Goal: Find specific page/section: Find specific page/section

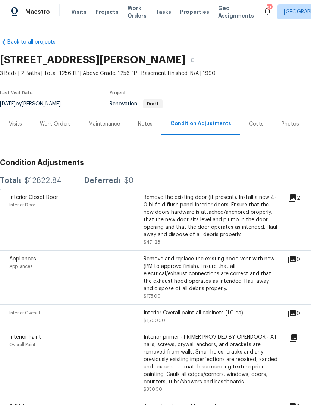
click at [19, 124] on div "Visits" at bounding box center [15, 123] width 13 height 7
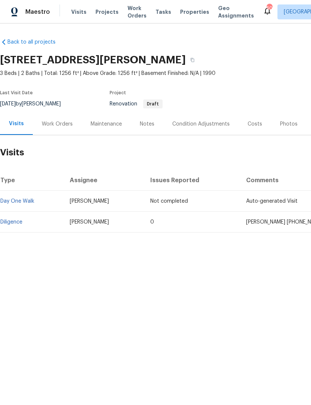
click at [54, 126] on div "Work Orders" at bounding box center [57, 123] width 31 height 7
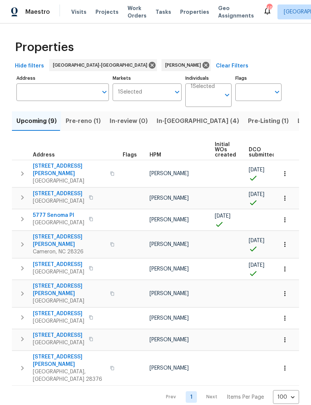
scroll to position [0, 196]
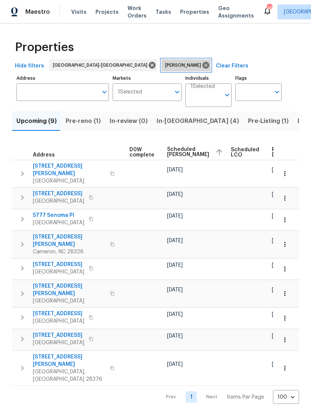
click at [202, 65] on icon at bounding box center [205, 65] width 7 height 7
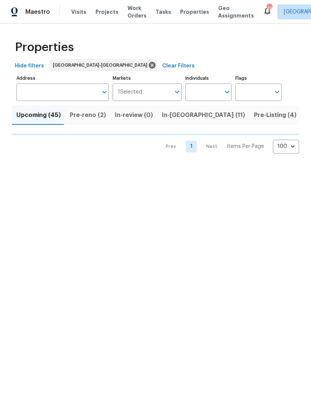
click at [59, 90] on input "Address" at bounding box center [56, 92] width 81 height 18
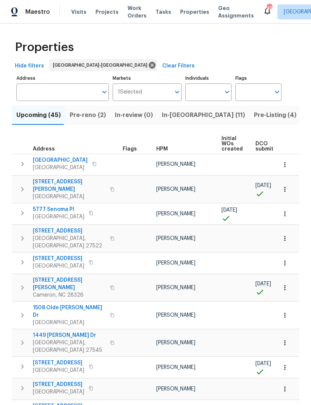
click at [194, 378] on td "Lee Privette" at bounding box center [185, 388] width 65 height 21
click at [58, 92] on input "Address" at bounding box center [56, 92] width 81 height 18
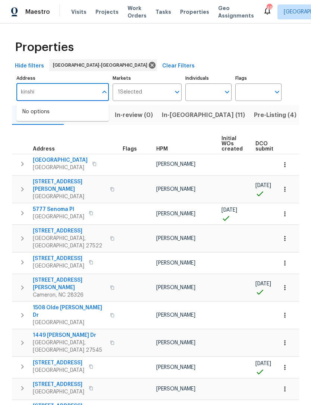
type input "kinship"
click at [80, 107] on li "107 Kinship Ln Apex NC 27502" at bounding box center [62, 112] width 92 height 12
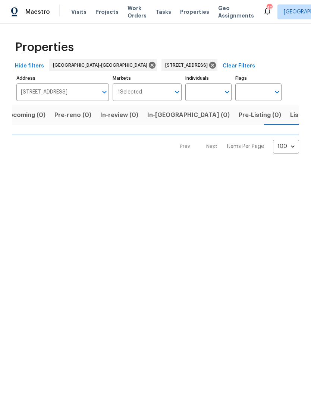
scroll to position [0, 12]
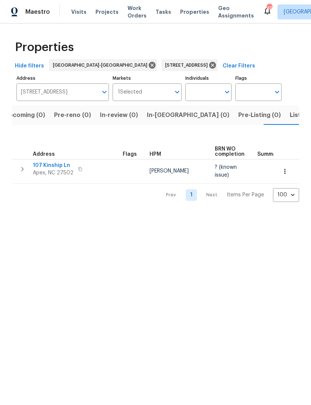
click at [57, 166] on span "107 Kinship Ln" at bounding box center [53, 165] width 41 height 7
click at [209, 63] on icon at bounding box center [212, 65] width 7 height 7
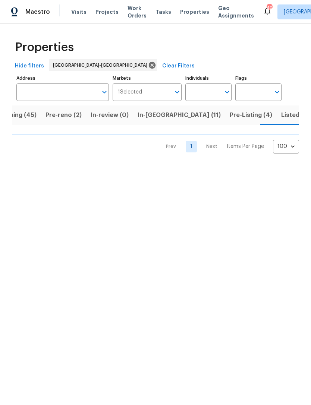
scroll to position [0, 26]
click at [203, 92] on input "Individuals" at bounding box center [202, 92] width 35 height 18
type input "Preston"
click at [212, 116] on li "[PERSON_NAME]" at bounding box center [208, 116] width 34 height 16
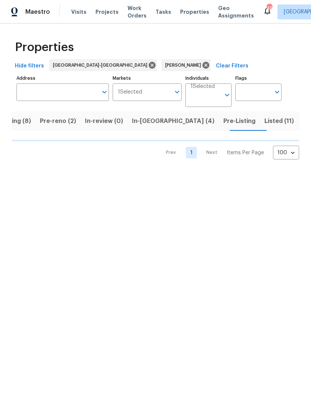
scroll to position [0, 16]
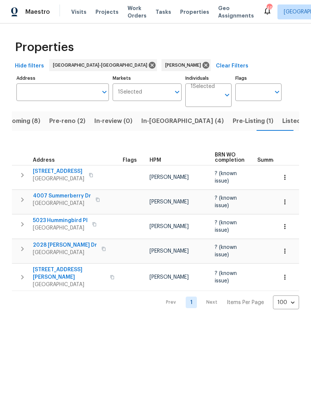
click at [232, 121] on span "Pre-Listing (1)" at bounding box center [252, 121] width 41 height 10
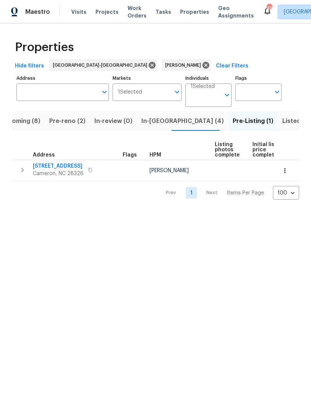
click at [35, 121] on span "Upcoming (8)" at bounding box center [20, 121] width 40 height 10
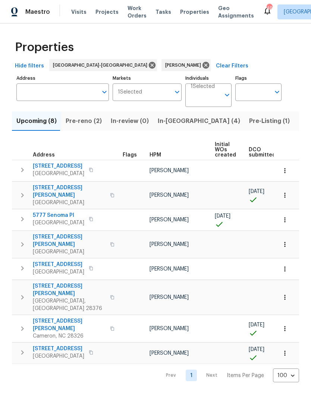
click at [87, 121] on span "Pre-reno (2)" at bounding box center [84, 121] width 36 height 10
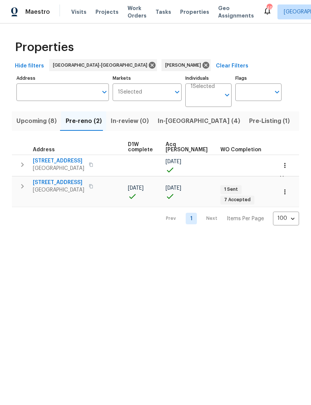
scroll to position [0, 121]
click at [40, 121] on span "Upcoming (8)" at bounding box center [36, 121] width 40 height 10
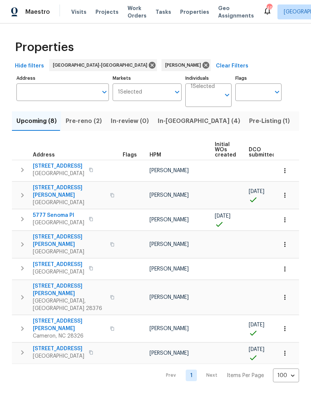
click at [84, 125] on span "Pre-reno (2)" at bounding box center [84, 121] width 36 height 10
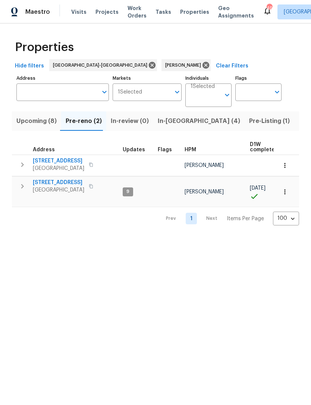
click at [37, 121] on span "Upcoming (8)" at bounding box center [36, 121] width 40 height 10
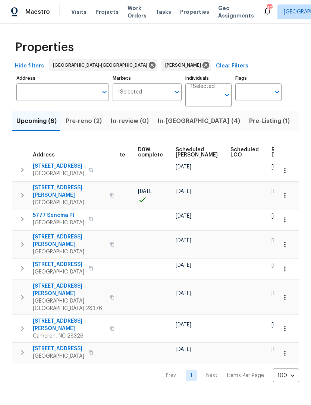
scroll to position [0, 187]
click at [183, 149] on span "Scheduled [PERSON_NAME]" at bounding box center [197, 152] width 42 height 10
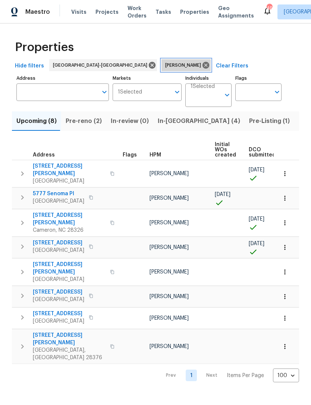
click at [161, 70] on div "[PERSON_NAME]" at bounding box center [185, 65] width 49 height 12
click at [202, 66] on icon at bounding box center [205, 65] width 7 height 7
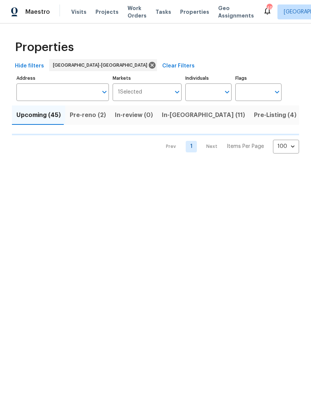
click at [200, 91] on input "Individuals" at bounding box center [202, 92] width 35 height 18
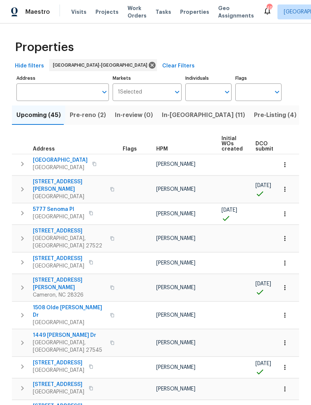
click at [199, 89] on input "Individuals" at bounding box center [202, 92] width 35 height 18
type input "h"
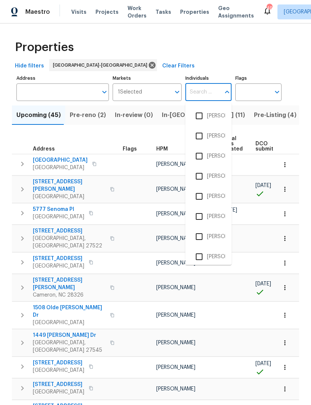
click at [57, 97] on input "Address" at bounding box center [56, 92] width 81 height 18
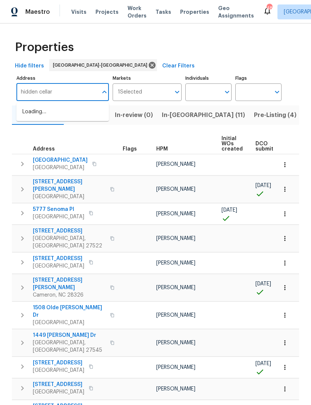
type input "hidden cellars"
click at [63, 130] on li "517 Hidden Cellars Dr Holly Springs NC 27540" at bounding box center [62, 124] width 92 height 12
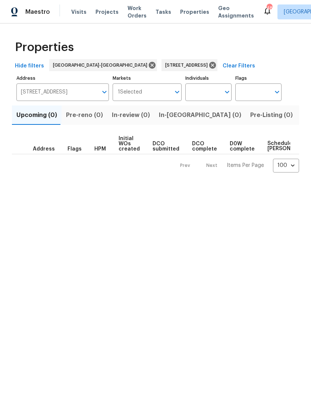
click at [301, 115] on span "Listed (1)" at bounding box center [314, 115] width 27 height 10
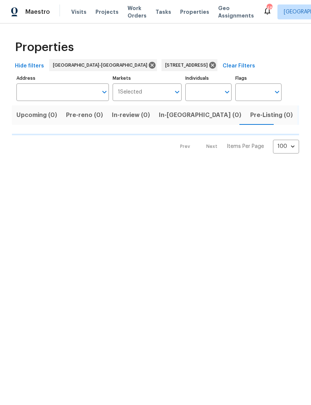
type input "517 Hidden Cellars Dr Holly Springs NC 27540"
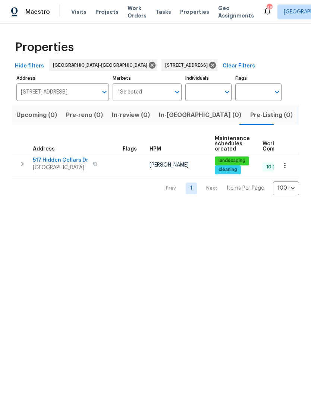
click at [65, 162] on span "517 Hidden Cellars Dr" at bounding box center [61, 159] width 56 height 7
click at [209, 63] on icon at bounding box center [212, 65] width 7 height 7
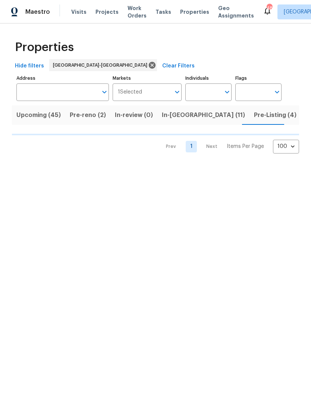
click at [205, 93] on input "Individuals" at bounding box center [202, 92] width 35 height 18
type input "Preston"
click at [213, 112] on li "[PERSON_NAME]" at bounding box center [208, 116] width 34 height 16
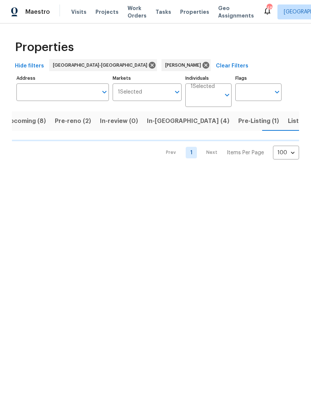
scroll to position [0, 11]
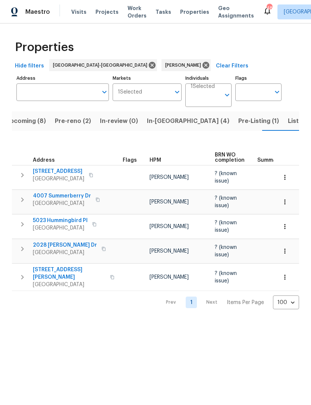
click at [238, 125] on span "Pre-Listing (1)" at bounding box center [258, 121] width 41 height 10
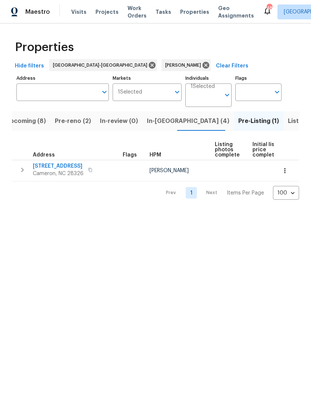
click at [39, 122] on span "Upcoming (8)" at bounding box center [26, 121] width 40 height 10
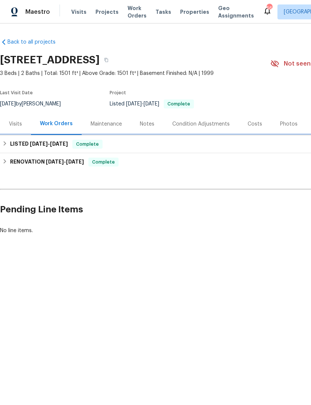
click at [58, 145] on span "[DATE]" at bounding box center [59, 143] width 18 height 5
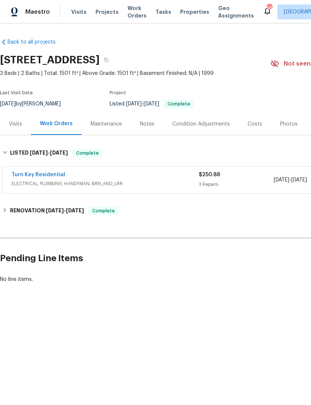
click at [164, 180] on div "Turn Key Residential" at bounding box center [105, 175] width 187 height 9
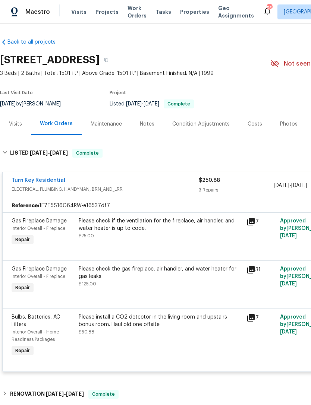
click at [120, 184] on div "Turn Key Residential" at bounding box center [105, 181] width 187 height 9
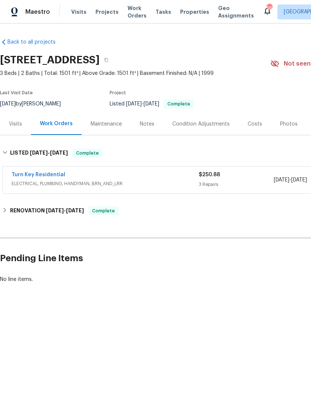
click at [255, 126] on div "Costs" at bounding box center [254, 123] width 15 height 7
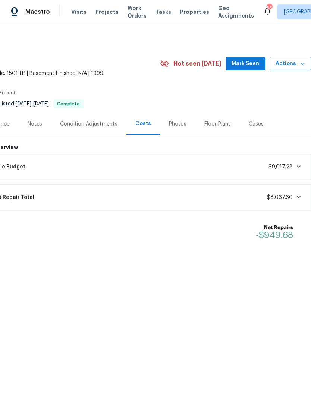
scroll to position [0, 110]
click at [180, 127] on div "Photos" at bounding box center [178, 123] width 18 height 7
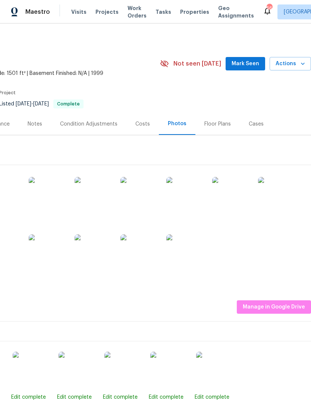
click at [180, 197] on img at bounding box center [184, 195] width 37 height 37
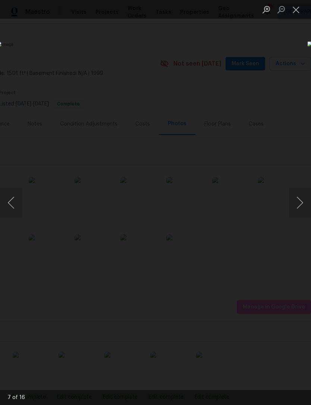
click at [298, 6] on button "Close lightbox" at bounding box center [295, 9] width 15 height 13
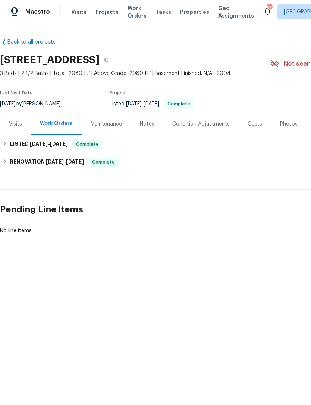
click at [22, 126] on div "Visits" at bounding box center [15, 124] width 31 height 22
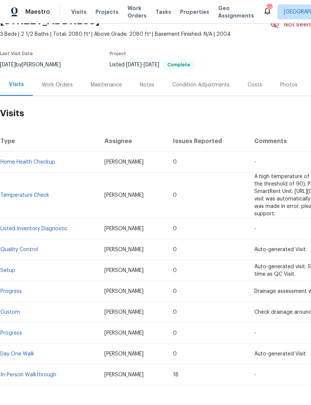
scroll to position [39, 0]
click at [288, 87] on div "Photos" at bounding box center [289, 85] width 18 height 7
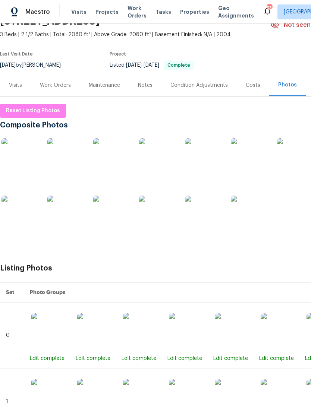
click at [246, 160] on img at bounding box center [249, 156] width 37 height 37
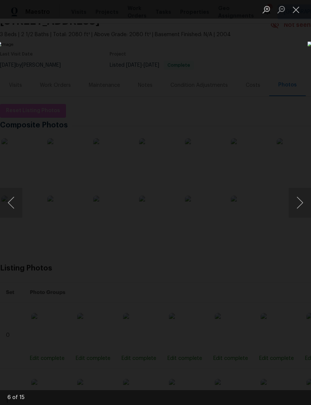
click at [296, 9] on button "Close lightbox" at bounding box center [295, 9] width 15 height 13
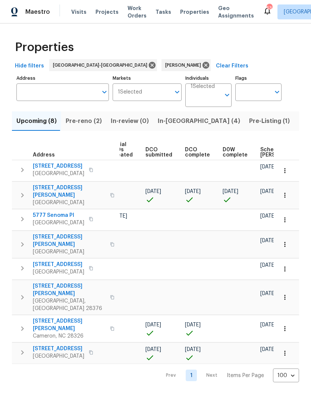
scroll to position [0, 130]
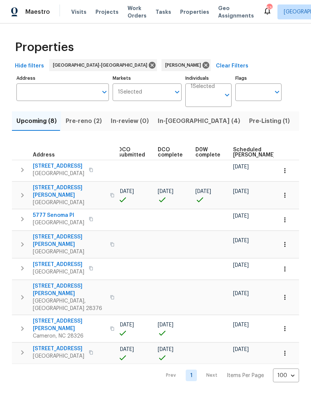
click at [233, 157] on span "Scheduled [PERSON_NAME]" at bounding box center [254, 152] width 42 height 10
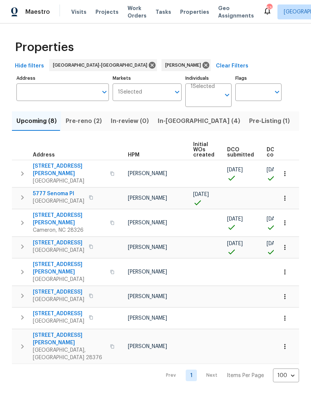
scroll to position [0, 13]
